Goal: Transaction & Acquisition: Purchase product/service

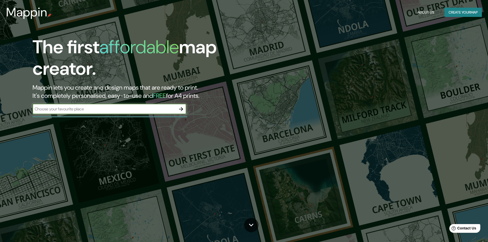
click at [85, 110] on input "text" at bounding box center [104, 109] width 143 height 6
type input "TRUJILLO"
click at [180, 109] on icon "button" at bounding box center [181, 109] width 6 height 6
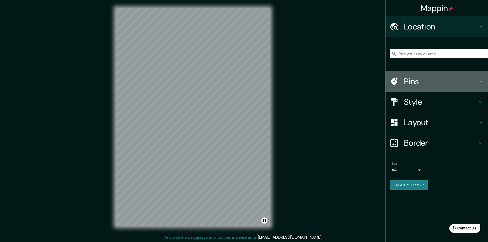
click at [415, 81] on h4 "Pins" at bounding box center [441, 81] width 74 height 10
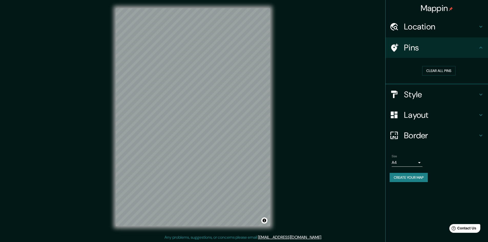
click at [420, 94] on h4 "Style" at bounding box center [441, 94] width 74 height 10
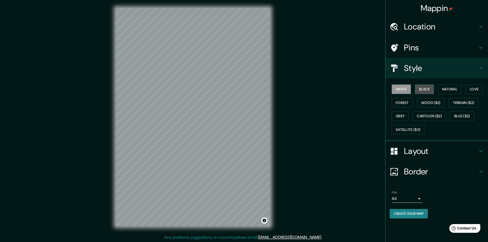
click at [424, 88] on button "Black" at bounding box center [424, 89] width 19 height 9
click at [454, 88] on button "Natural" at bounding box center [450, 89] width 24 height 9
click at [475, 88] on button "Love" at bounding box center [474, 89] width 17 height 9
click at [401, 103] on button "Forest" at bounding box center [402, 102] width 21 height 9
click at [462, 105] on button "Terrain ($2)" at bounding box center [464, 102] width 30 height 9
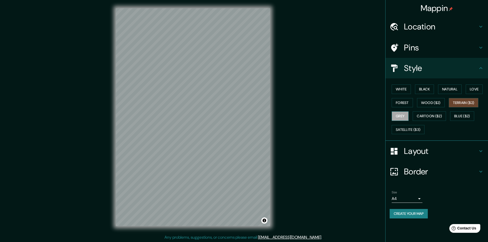
click at [405, 115] on button "Grey" at bounding box center [400, 115] width 17 height 9
click at [422, 116] on button "Cartoon ($2)" at bounding box center [429, 115] width 33 height 9
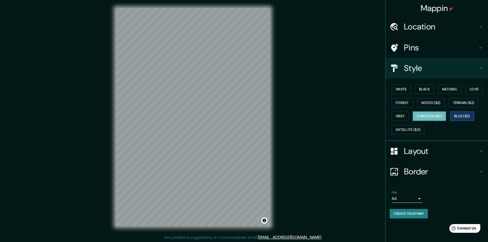
click at [463, 113] on button "Blue ($2)" at bounding box center [462, 115] width 24 height 9
click at [426, 87] on button "Black" at bounding box center [424, 89] width 19 height 9
click at [449, 87] on button "Natural" at bounding box center [450, 89] width 24 height 9
click at [422, 90] on button "Black" at bounding box center [424, 89] width 19 height 9
click at [398, 89] on button "White" at bounding box center [401, 89] width 19 height 9
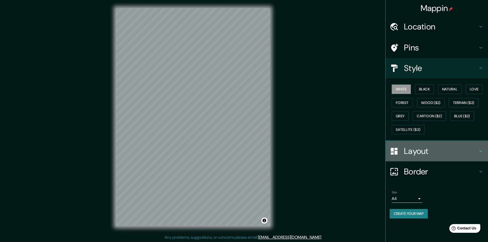
click at [412, 149] on h4 "Layout" at bounding box center [441, 151] width 74 height 10
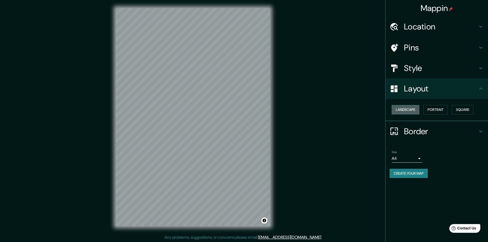
click at [410, 111] on button "Landscape" at bounding box center [406, 109] width 28 height 9
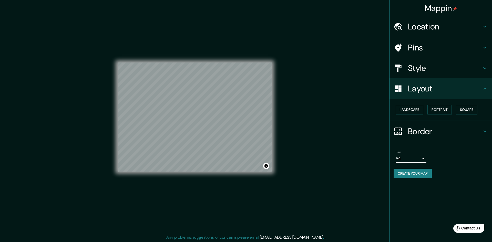
click at [405, 158] on body "Mappin Location Pins Style Layout Landscape Portrait Square Border Choose a bor…" at bounding box center [246, 121] width 492 height 242
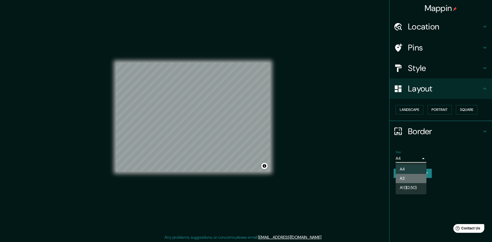
click at [405, 177] on li "A3" at bounding box center [410, 178] width 31 height 9
type input "a4"
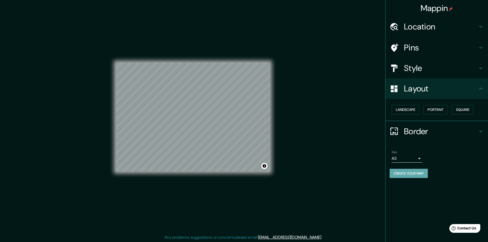
click at [412, 172] on button "Create your map" at bounding box center [409, 173] width 38 height 9
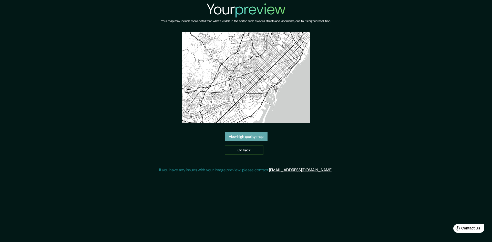
click at [252, 137] on link "View high quality map" at bounding box center [246, 136] width 43 height 9
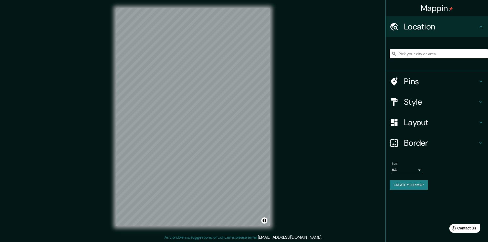
click at [419, 56] on input "Pick your city or area" at bounding box center [439, 53] width 98 height 9
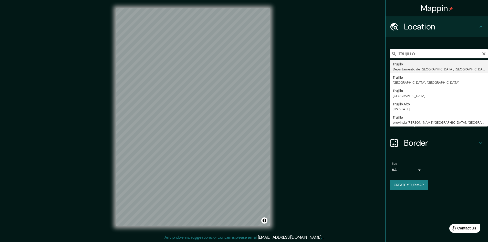
type input "[GEOGRAPHIC_DATA], [GEOGRAPHIC_DATA], [GEOGRAPHIC_DATA]"
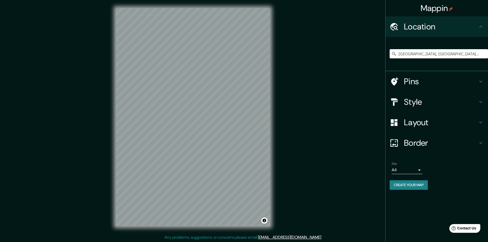
click at [407, 182] on button "Create your map" at bounding box center [409, 184] width 38 height 9
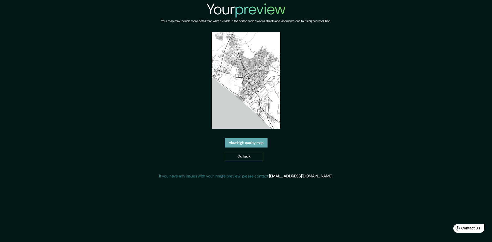
click at [261, 144] on link "View high quality map" at bounding box center [246, 142] width 43 height 9
